Goal: Find specific page/section: Find specific page/section

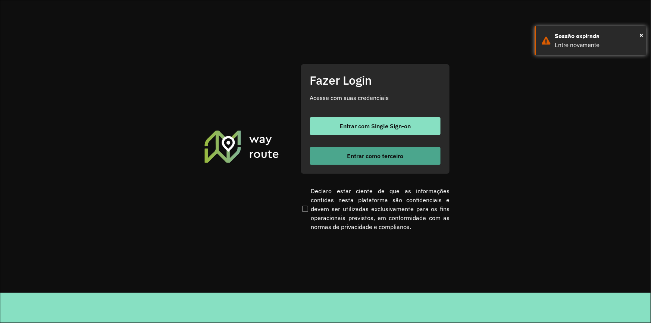
click at [374, 153] on span "Entrar como terceiro" at bounding box center [375, 156] width 56 height 6
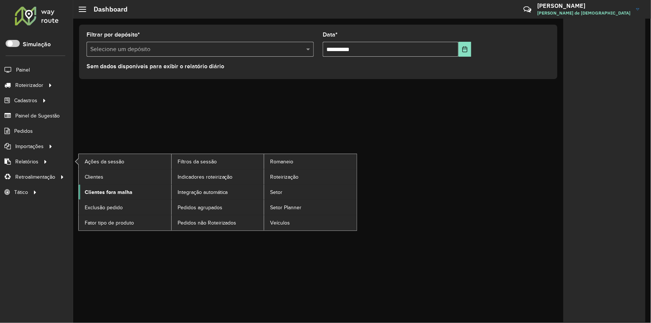
click at [119, 192] on span "Clientes fora malha" at bounding box center [109, 192] width 48 height 8
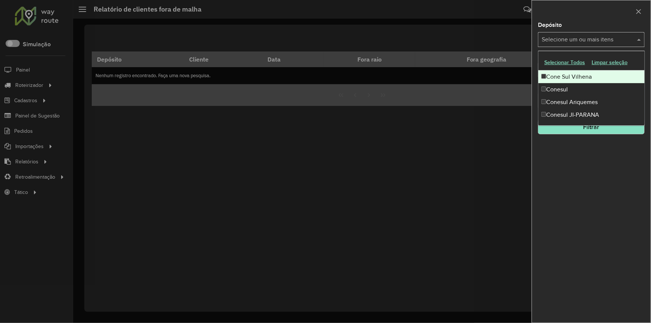
click at [556, 37] on input "text" at bounding box center [588, 39] width 96 height 9
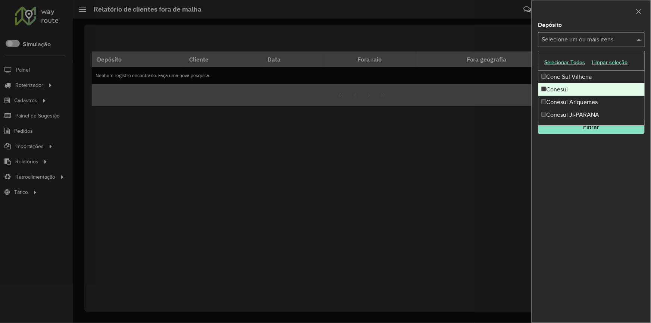
click at [559, 88] on div "Conesul" at bounding box center [591, 89] width 106 height 13
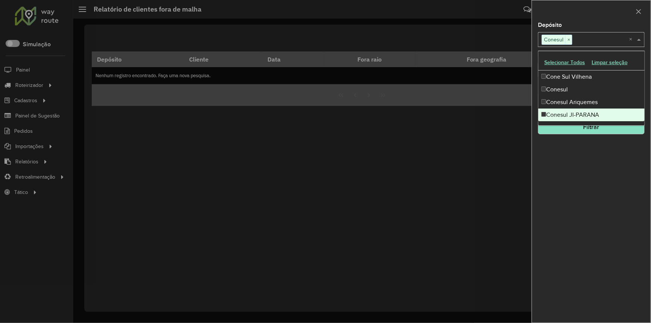
click at [573, 168] on div "Depósito Selecione um ou mais itens Conesul × × Grupo de Depósito Selecione um …" at bounding box center [591, 172] width 119 height 300
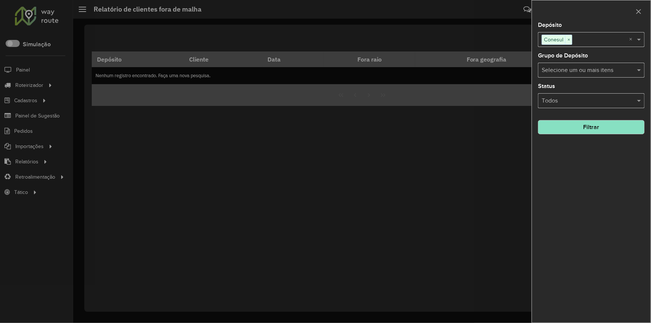
drag, startPoint x: 559, startPoint y: 89, endPoint x: 560, endPoint y: 95, distance: 5.8
click at [560, 94] on div "Status Todos" at bounding box center [591, 96] width 107 height 25
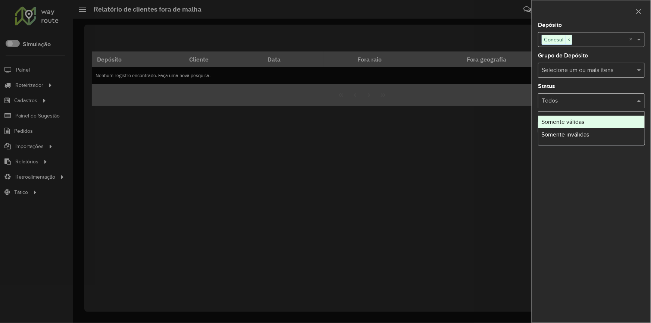
click at [562, 101] on input "text" at bounding box center [584, 101] width 84 height 9
click at [566, 123] on span "Somente válidas" at bounding box center [562, 122] width 43 height 6
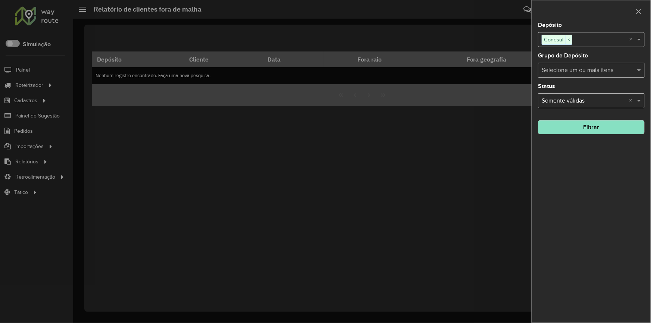
click at [580, 128] on button "Filtrar" at bounding box center [591, 127] width 107 height 14
